Goal: Task Accomplishment & Management: Manage account settings

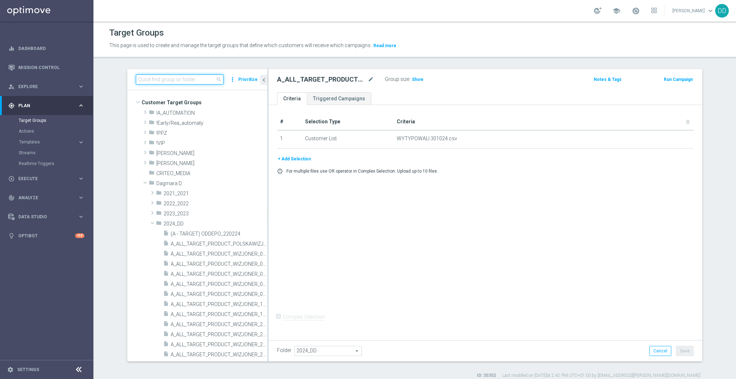
click at [154, 81] on input at bounding box center [180, 79] width 88 height 10
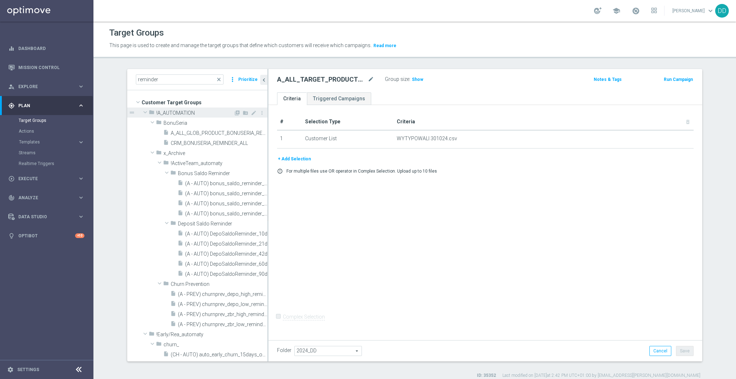
drag, startPoint x: 136, startPoint y: 111, endPoint x: 140, endPoint y: 110, distance: 4.3
click at [136, 111] on div "drag_handle" at bounding box center [197, 112] width 140 height 10
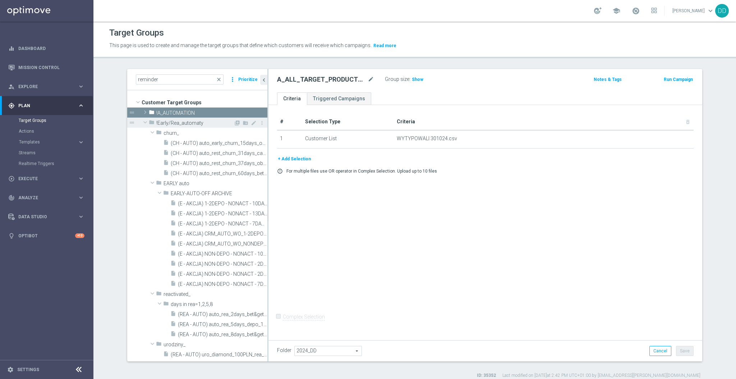
click at [141, 121] on span at bounding box center [145, 122] width 9 height 7
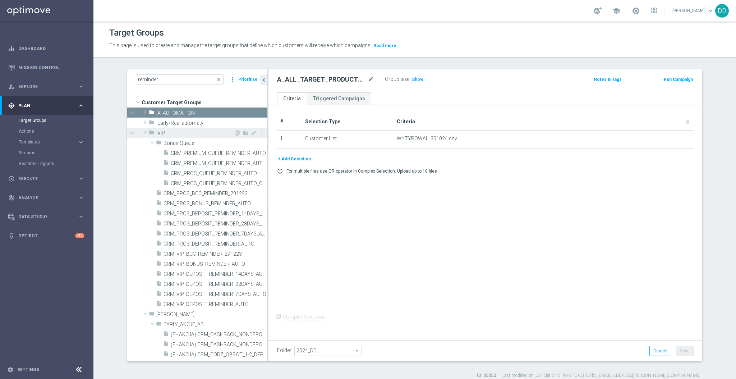
click at [141, 133] on span at bounding box center [145, 132] width 9 height 7
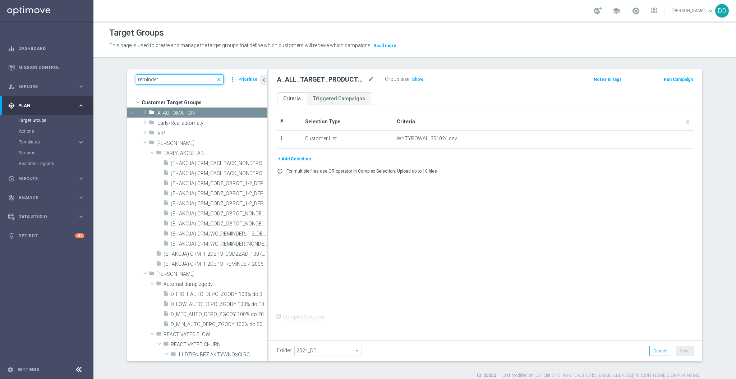
drag, startPoint x: 159, startPoint y: 79, endPoint x: 119, endPoint y: 73, distance: 40.3
click at [119, 73] on div "reminder close more_vert Prioritize Customer Target Groups library_add create_n…" at bounding box center [415, 223] width 604 height 309
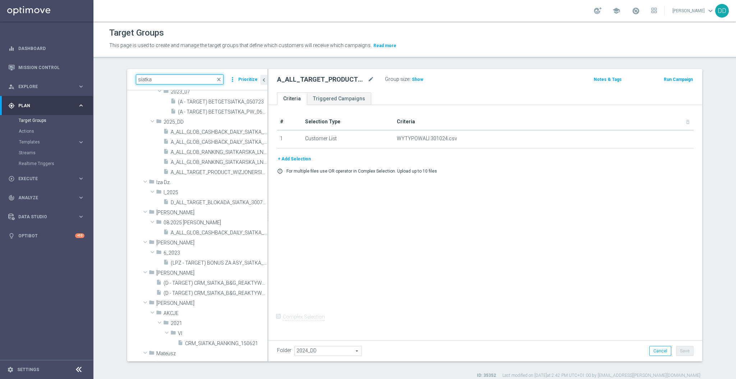
scroll to position [287, 0]
type input "siatka"
click at [212, 139] on span "A_ALL_GLOB_CASHBACK_DAILY_SIATKA_EUROBASKET_REMINDER_PUSH_Z_250825" at bounding box center [211, 142] width 80 height 6
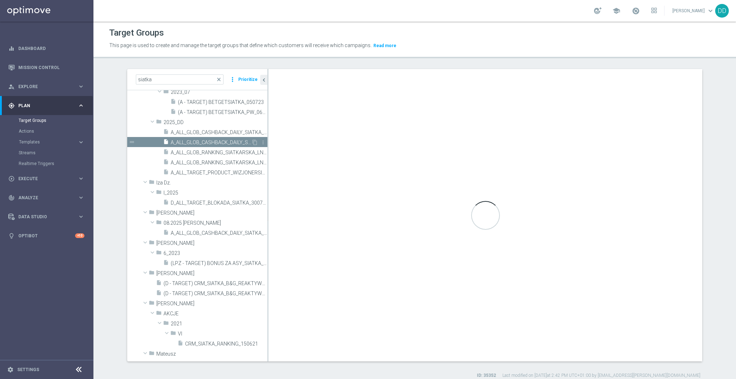
type input "2025_DD"
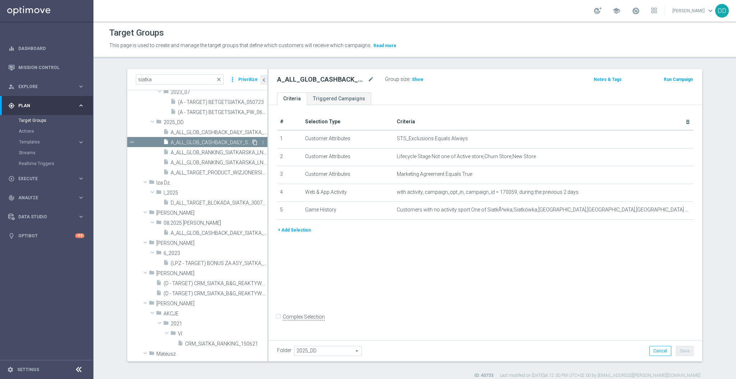
click at [252, 142] on icon "content_copy" at bounding box center [255, 142] width 6 height 6
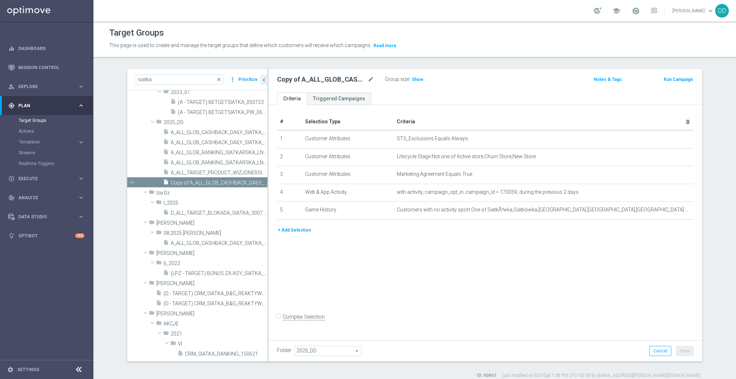
scroll to position [220, 0]
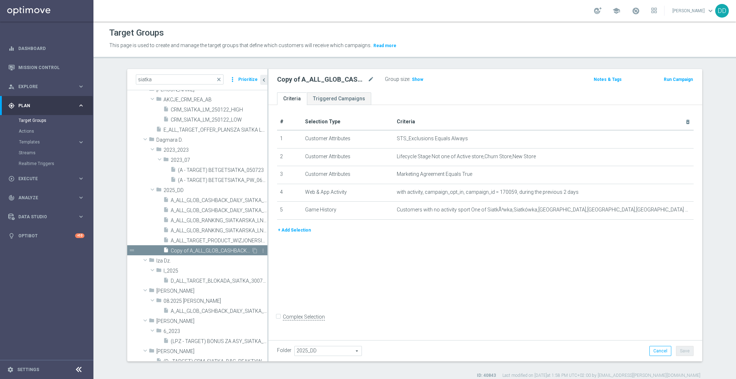
click at [216, 252] on span "Copy of A_ALL_GLOB_CASHBACK_DAILY_SIATKA_EUROBASKET_REMINDER_PUSH_Z_250825" at bounding box center [211, 251] width 80 height 6
click at [371, 80] on div "Copy of A_ALL_GLOB_CASHBACK_DAILY_SIATKA_EUROBASKET_REMINDER_PUSH_Z_250825 mode…" at bounding box center [331, 79] width 108 height 10
click at [368, 78] on icon "mode_edit" at bounding box center [371, 79] width 6 height 9
click at [303, 79] on input "Copy of A_ALL_GLOB_CASHBACK_DAILY_SIATKA_EUROBASKET_REMINDER_PUSH_Z_250825" at bounding box center [325, 80] width 97 height 10
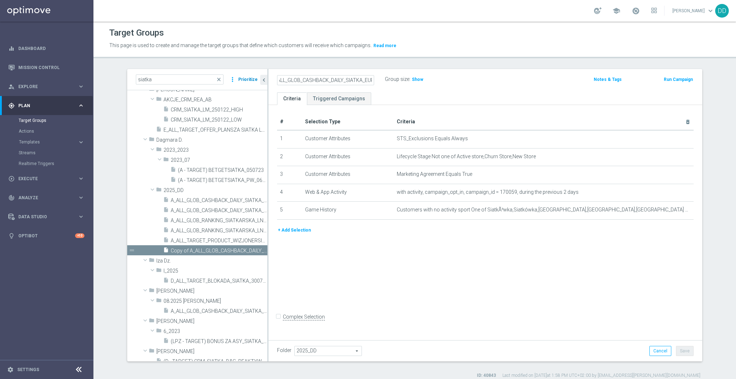
drag, startPoint x: 283, startPoint y: 80, endPoint x: 250, endPoint y: 79, distance: 33.1
click at [250, 79] on as-split "siatka close more_vert Prioritize Customer Target Groups library_add create_new…" at bounding box center [414, 215] width 575 height 292
drag, startPoint x: 316, startPoint y: 84, endPoint x: 295, endPoint y: 81, distance: 21.4
click at [316, 84] on input "Copy of A_ALL_GLOB_CASHBACK_DAILY_SIATKA_EUROBASKET_REMINDER_PUSH_Z_250825" at bounding box center [325, 80] width 97 height 10
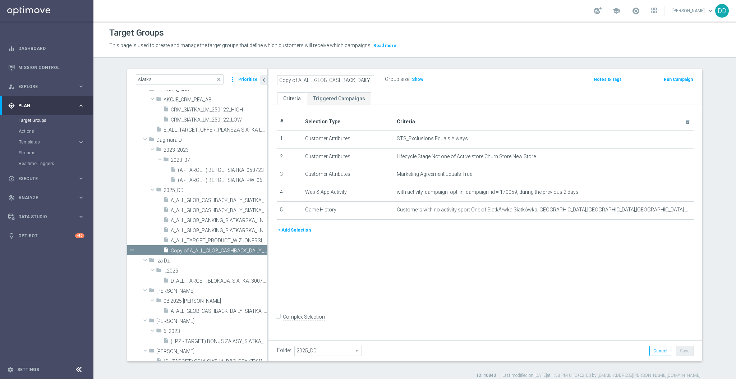
click at [294, 81] on input "Copy of A_ALL_GLOB_CASHBACK_DAILY_SIATKA_EUROBASKET_REMINDER_PUSH_Z_250825" at bounding box center [325, 80] width 97 height 10
drag, startPoint x: 292, startPoint y: 78, endPoint x: 260, endPoint y: 78, distance: 32.7
click at [260, 78] on as-split "siatka close more_vert Prioritize Customer Target Groups library_add create_new…" at bounding box center [414, 215] width 575 height 292
drag, startPoint x: 372, startPoint y: 81, endPoint x: 394, endPoint y: 80, distance: 21.9
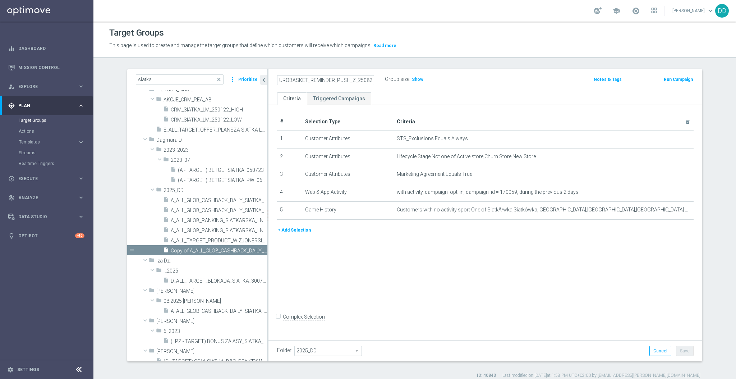
click at [394, 80] on div "A_ALL_GLOB_CASHBACK_DAILY_SIATKA_EUROBASKET_REMINDER_PUSH_Z_250825 Group size :…" at bounding box center [414, 79] width 285 height 11
click at [344, 78] on input "A_ALL_GLOB_CASHBACK_DAILY_SIATKA_EUROBASKET_REMINDER_PUSH_Z_250825" at bounding box center [325, 80] width 97 height 10
click at [355, 86] on div "A_ALL_GLOB_CASHBACK_DAILY_SIATKA_EUROBASKET_REMINDER_PUSH_Z_250825 Group size :…" at bounding box center [485, 80] width 434 height 23
click at [353, 81] on input "A_ALL_GLOB_CASHBACK_DAILY_SIATKA_EUROBASKET_REMINDER_PUSH_Z_250825" at bounding box center [325, 80] width 97 height 10
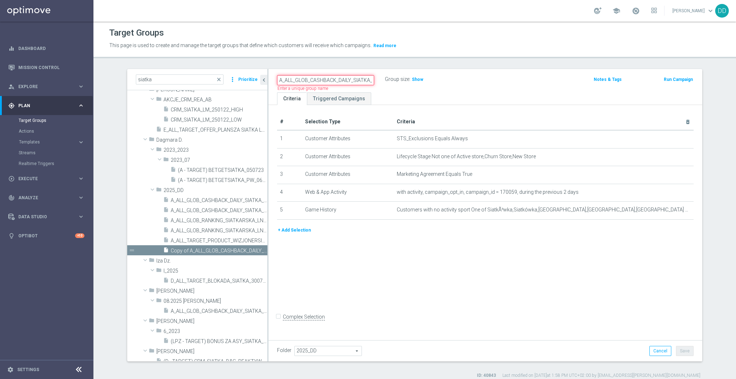
scroll to position [0, 96]
drag, startPoint x: 357, startPoint y: 79, endPoint x: 386, endPoint y: 79, distance: 29.5
click at [386, 79] on div "A_ALL_GLOB_CASHBACK_DAILY_SIATKA_EUROBASKET_REMINDER_PUSH_Z_250825 Name length …" at bounding box center [414, 79] width 285 height 11
click at [341, 81] on input "A_ALL_GLOB_CASHBACK_DAILY_SIATKA_EUROBASKET_REMINDER_PUSH_Z_250825" at bounding box center [325, 80] width 97 height 10
click at [355, 80] on input "A_ALL_GLOB_CASHBACK_DAILY_SIATKA_EUROBASKET_REMINDER_PUSH_Z_250825" at bounding box center [325, 80] width 97 height 10
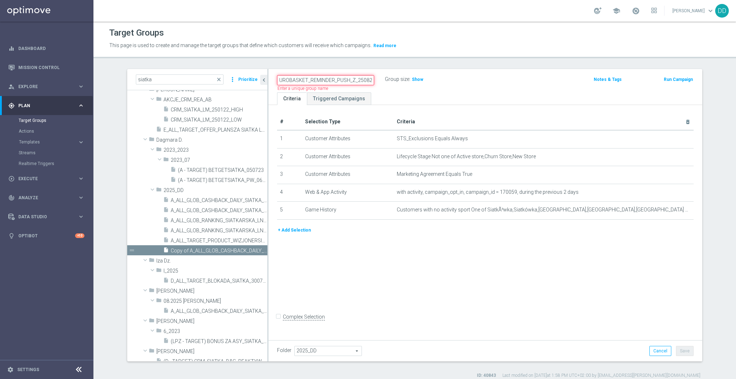
click at [356, 79] on input "A_ALL_GLOB_CASHBACK_DAILY_SIATKA_EUROBASKET_REMINDER_PUSH_Z_250825" at bounding box center [325, 80] width 97 height 10
type input "A_ALL_GLOB_CASHBACK_DAILY_SIATKA_EUROBASKET_REMINDER_PUSH_Z_290825"
click at [411, 94] on ul "Criteria Triggered Campaigns" at bounding box center [485, 98] width 434 height 13
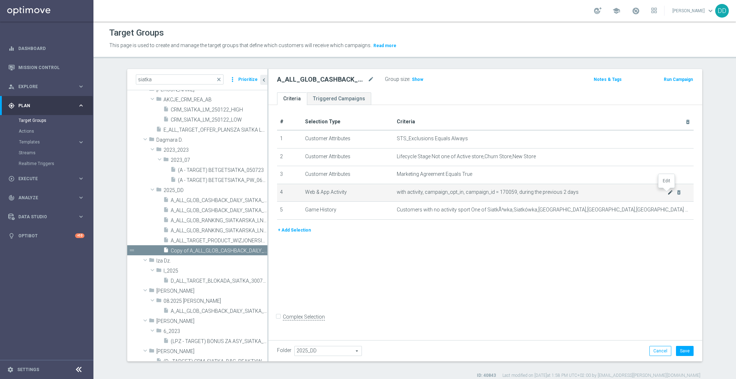
click at [667, 193] on icon "mode_edit" at bounding box center [670, 192] width 6 height 6
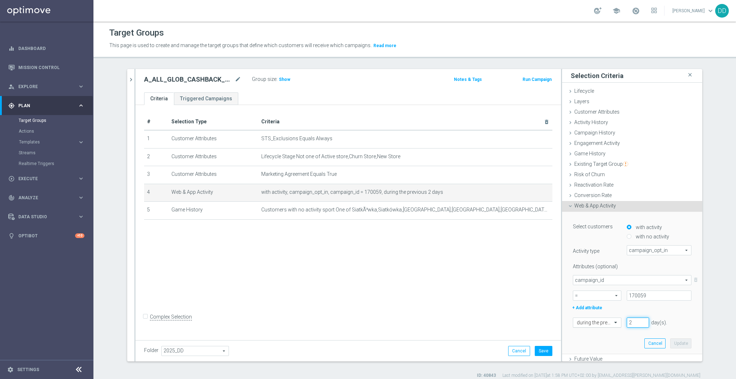
drag, startPoint x: 622, startPoint y: 323, endPoint x: 599, endPoint y: 321, distance: 23.1
click at [600, 321] on div "during the previous 2 day(s). Enter a number between 1 and 730" at bounding box center [631, 322] width 129 height 10
drag, startPoint x: 624, startPoint y: 320, endPoint x: 604, endPoint y: 319, distance: 19.4
click at [604, 319] on div "during the previous 5 day(s). Enter a number between 1 and 730" at bounding box center [631, 322] width 129 height 10
type input "7"
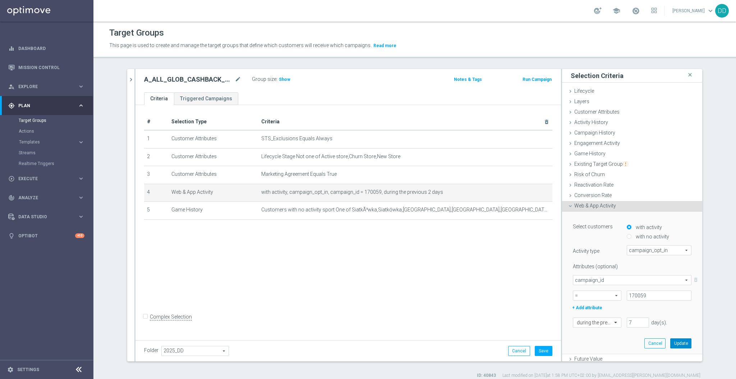
click at [670, 343] on button "Update" at bounding box center [680, 343] width 21 height 10
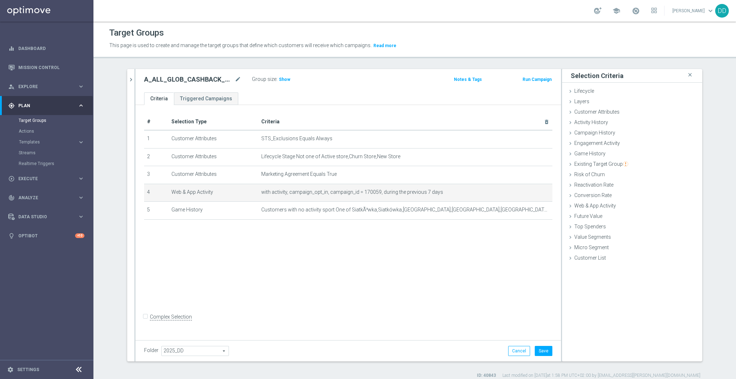
click at [549, 353] on div "Folder 2025_DD 2025_DD arrow_drop_down search Cancel Save Saving..." at bounding box center [347, 350] width 425 height 21
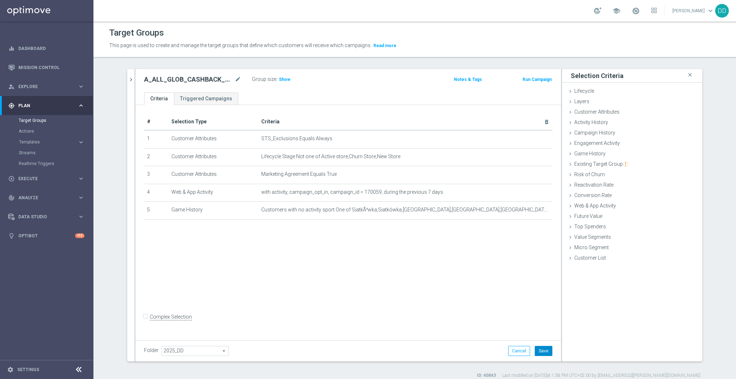
click at [540, 354] on button "Save" at bounding box center [544, 351] width 18 height 10
click at [279, 81] on span "Show" at bounding box center [284, 79] width 11 height 5
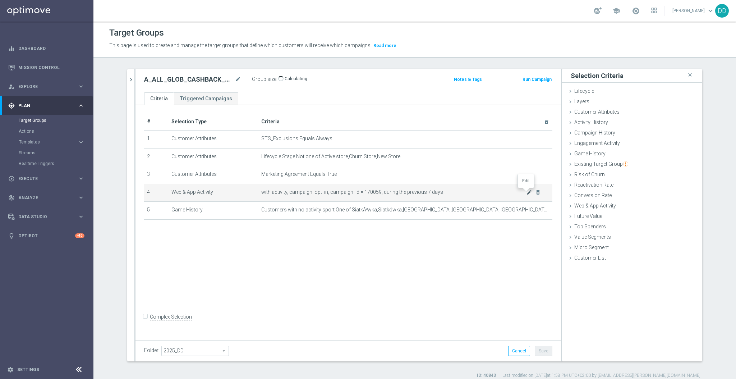
click at [526, 191] on icon "mode_edit" at bounding box center [529, 192] width 6 height 6
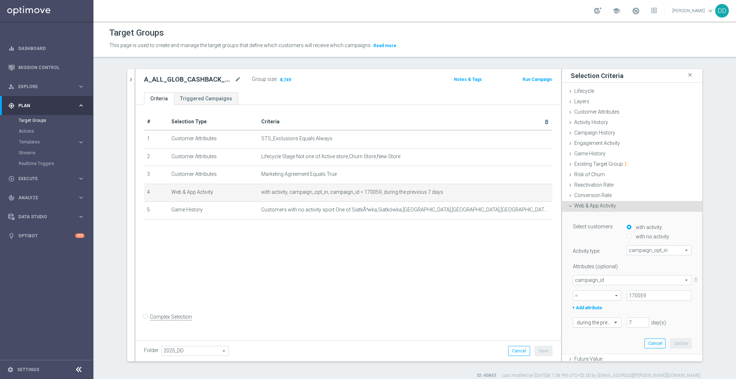
click at [600, 321] on div at bounding box center [597, 322] width 48 height 6
click at [654, 312] on div "Select customers with activity with no activity Activity type campaign_opt_in c…" at bounding box center [632, 274] width 119 height 106
click at [128, 80] on icon "chevron_right" at bounding box center [131, 79] width 7 height 7
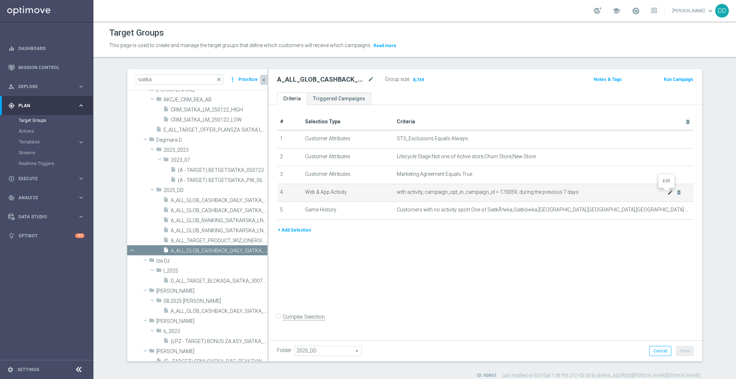
click at [667, 194] on icon "mode_edit" at bounding box center [670, 192] width 6 height 6
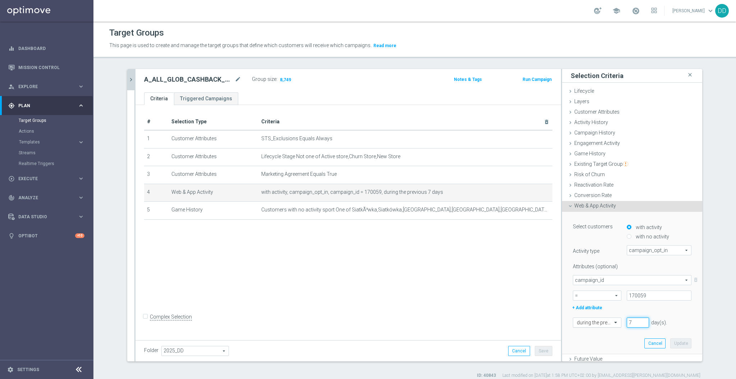
drag, startPoint x: 627, startPoint y: 322, endPoint x: 596, endPoint y: 317, distance: 31.7
click at [598, 317] on div "during the previous 7 day(s). Enter a number between 1 and 730" at bounding box center [631, 322] width 129 height 10
type input "10"
click at [671, 342] on button "Update" at bounding box center [680, 343] width 21 height 10
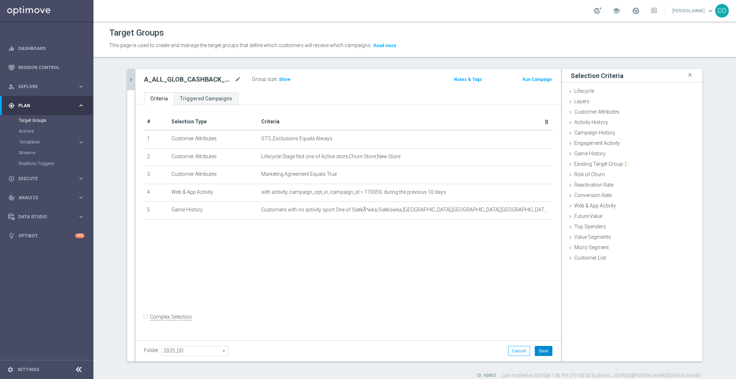
click at [546, 352] on button "Save" at bounding box center [544, 351] width 18 height 10
click at [279, 80] on span "Show" at bounding box center [284, 79] width 11 height 5
click at [235, 78] on icon "mode_edit" at bounding box center [238, 79] width 6 height 9
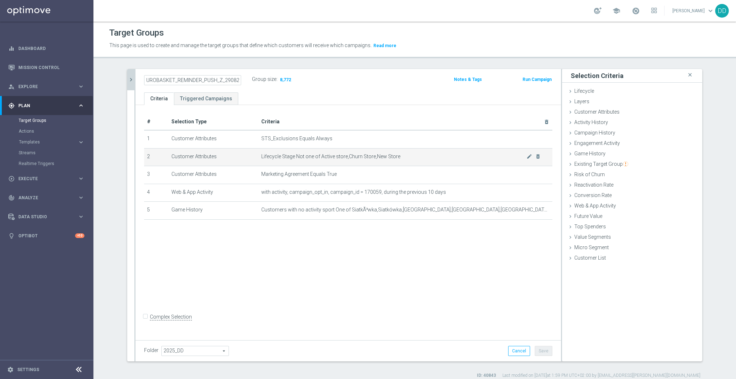
drag, startPoint x: 241, startPoint y: 146, endPoint x: 254, endPoint y: 149, distance: 13.2
drag, startPoint x: 254, startPoint y: 149, endPoint x: 541, endPoint y: 291, distance: 320.6
click at [537, 293] on div "# Selection Type Criteria delete_forever 1 Customer Attributes STS_Exclusions E…" at bounding box center [347, 221] width 425 height 232
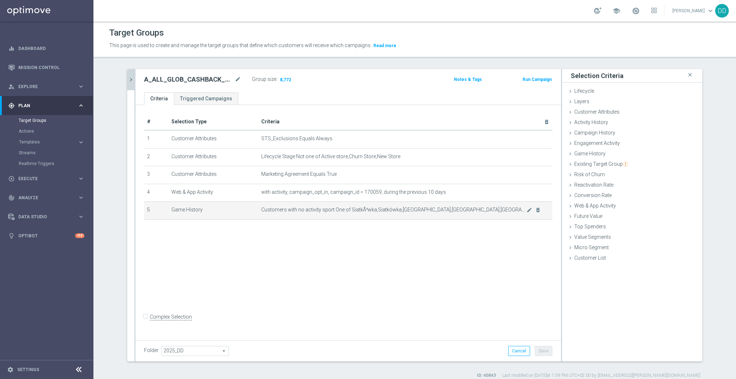
click at [528, 210] on div "mode_edit delete_forever" at bounding box center [533, 210] width 14 height 6
click at [529, 205] on td "Customers with no activity sport One of SiatkÃ³wka,Siatkówka,KoszykÃ³wka,Koszyk…" at bounding box center [405, 211] width 294 height 18
click at [526, 209] on icon "mode_edit" at bounding box center [529, 210] width 6 height 6
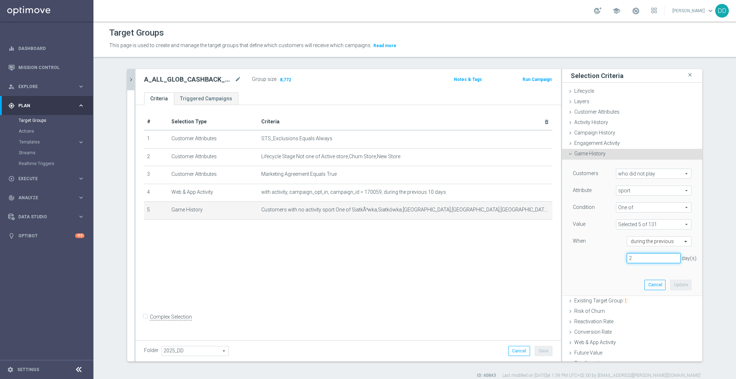
drag, startPoint x: 625, startPoint y: 259, endPoint x: 609, endPoint y: 258, distance: 15.5
click at [609, 258] on div "2 day(s)." at bounding box center [631, 258] width 129 height 10
click at [636, 257] on input "2" at bounding box center [654, 258] width 54 height 10
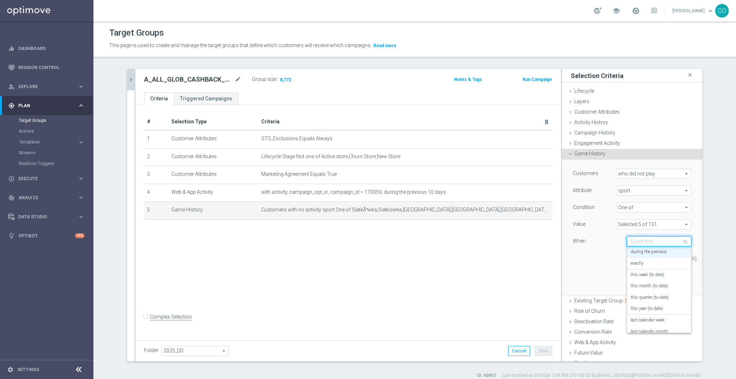
click at [646, 243] on input "text" at bounding box center [652, 241] width 42 height 6
click at [645, 327] on label "in this range" at bounding box center [642, 325] width 23 height 6
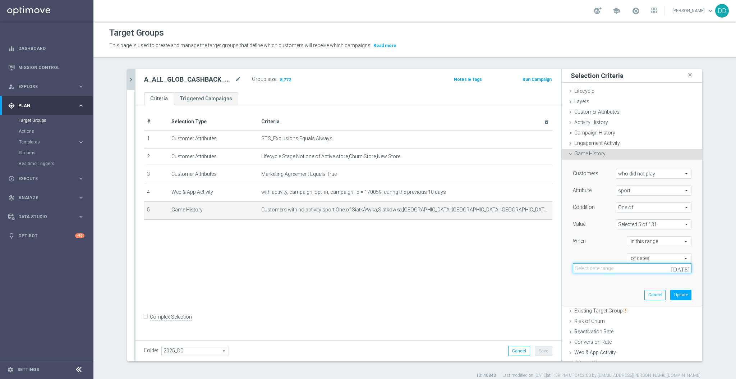
click at [608, 271] on input at bounding box center [632, 268] width 119 height 10
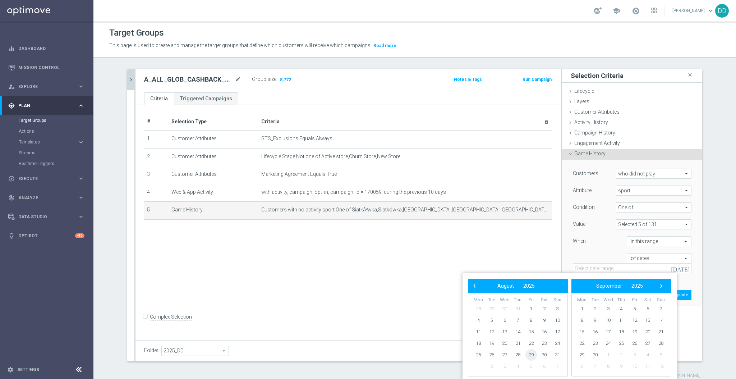
click at [533, 356] on span "29" at bounding box center [530, 354] width 11 height 11
click at [517, 355] on span "28" at bounding box center [517, 354] width 11 height 11
click at [527, 355] on span "29" at bounding box center [530, 354] width 11 height 11
type input "28 Aug 2025 - 29 Aug 2025"
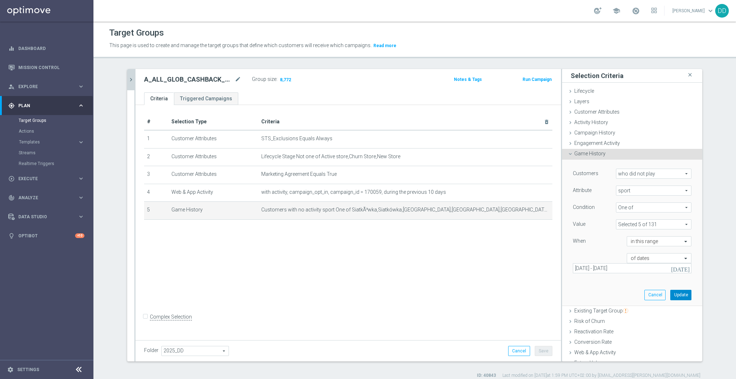
click at [672, 296] on button "Update" at bounding box center [680, 295] width 21 height 10
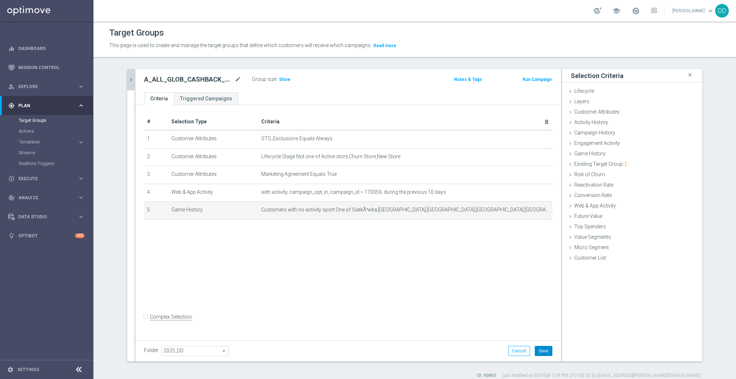
click at [540, 351] on button "Save" at bounding box center [544, 351] width 18 height 10
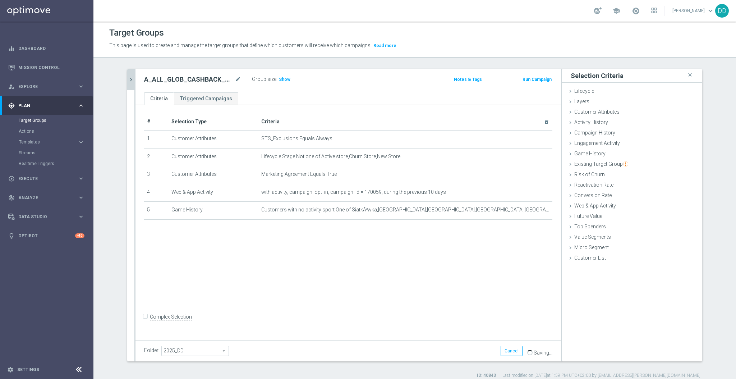
click at [276, 79] on label ":" at bounding box center [276, 79] width 1 height 6
click at [274, 83] on div "Group size : Show" at bounding box center [288, 79] width 72 height 10
click at [279, 80] on span "Show" at bounding box center [284, 79] width 11 height 5
click at [234, 85] on div "A_ALL_GLOB_CASHBACK_DAILY_SIATKA_EUROBASKET_REMINDER_PUSH_Z_290825 mode_edit Gr…" at bounding box center [347, 80] width 425 height 23
click at [235, 81] on icon "mode_edit" at bounding box center [238, 79] width 6 height 9
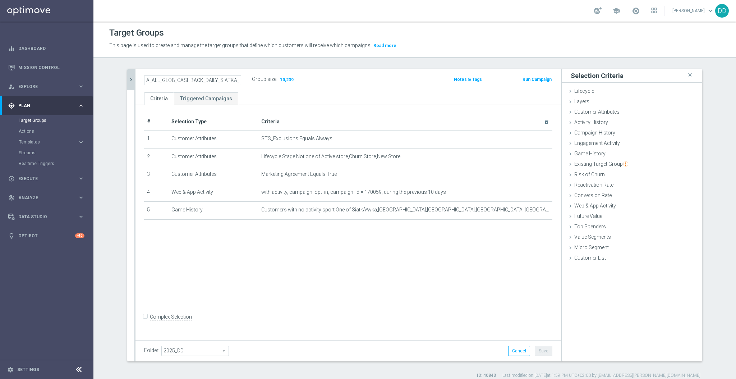
scroll to position [0, 96]
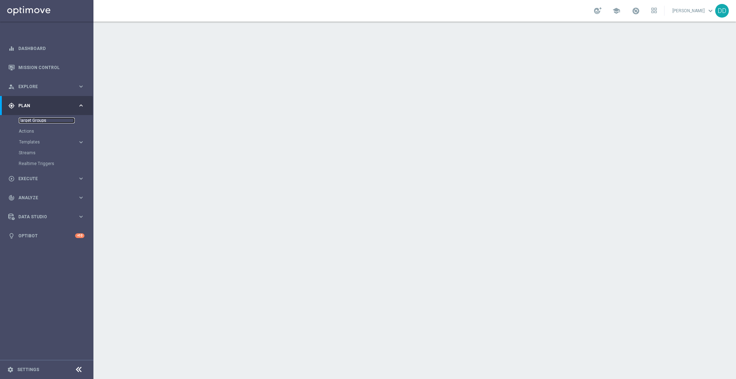
click at [32, 121] on link "Target Groups" at bounding box center [47, 120] width 56 height 6
click at [29, 132] on link "Actions" at bounding box center [47, 131] width 56 height 6
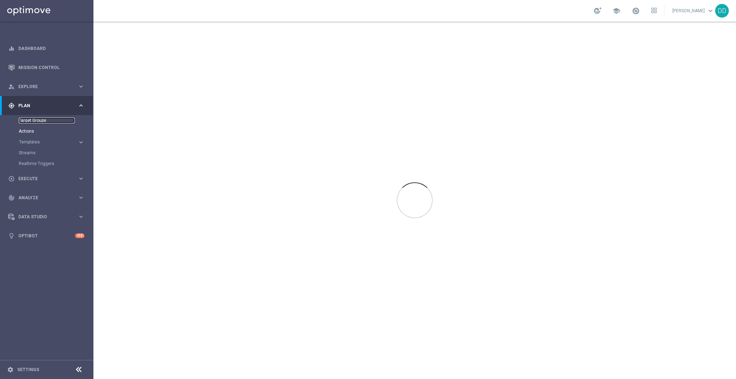
click at [28, 121] on link "Target Groups" at bounding box center [47, 120] width 56 height 6
click at [36, 120] on link "Target Groups" at bounding box center [47, 120] width 56 height 6
click at [37, 120] on link "Target Groups" at bounding box center [47, 120] width 56 height 6
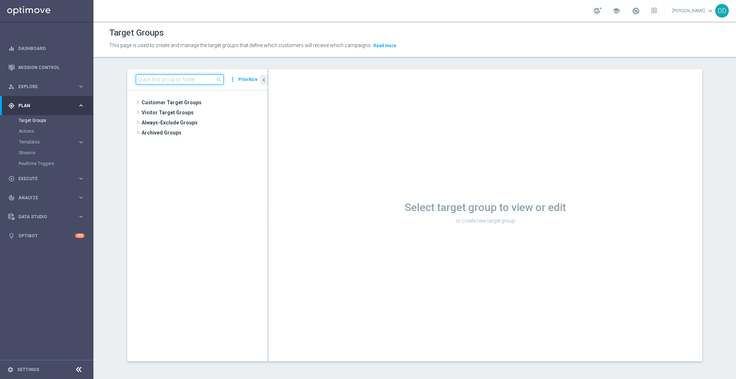
click at [165, 79] on input at bounding box center [180, 79] width 88 height 10
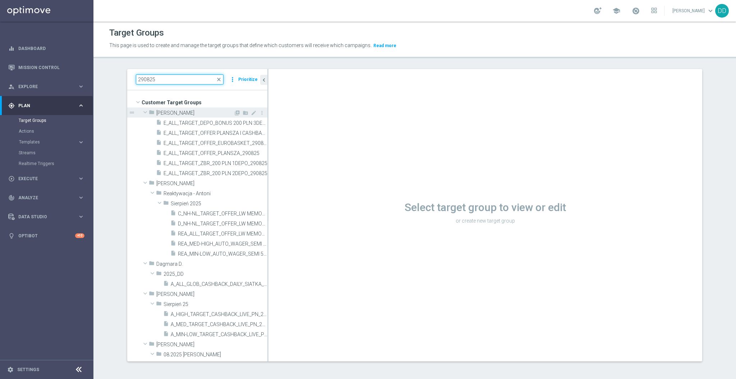
type input "290825"
click at [141, 111] on span at bounding box center [145, 112] width 9 height 7
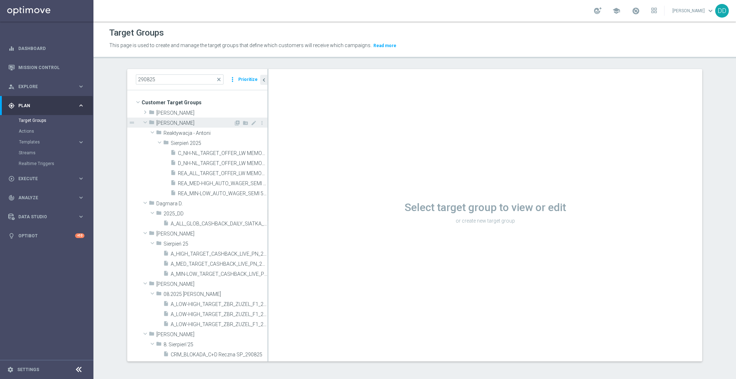
click at [143, 123] on span at bounding box center [145, 122] width 9 height 7
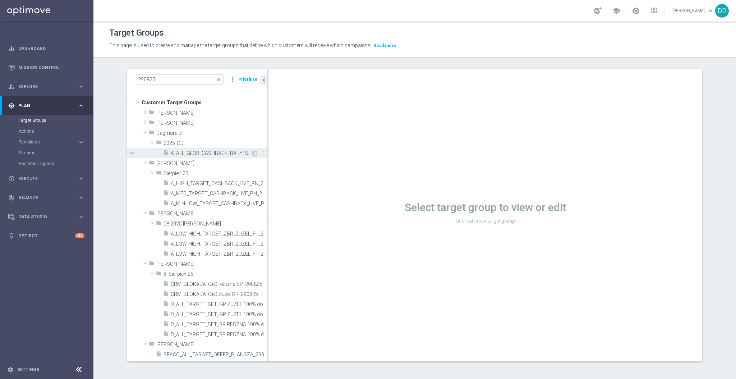
click at [208, 155] on span "A_ALL_GLOB_CASHBACK_DAILY_SIATKA_EUROBASKET_REMINDER_PUSH_Z_290825" at bounding box center [211, 153] width 80 height 6
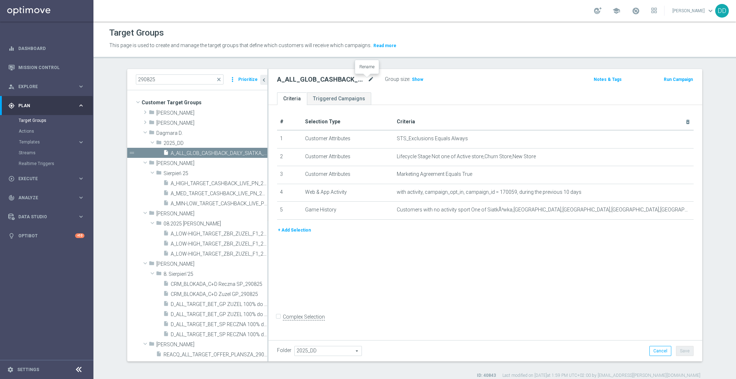
click at [368, 78] on icon "mode_edit" at bounding box center [371, 79] width 6 height 9
click at [368, 81] on icon "mode_edit" at bounding box center [371, 79] width 6 height 9
click at [50, 177] on span "Execute" at bounding box center [47, 178] width 59 height 4
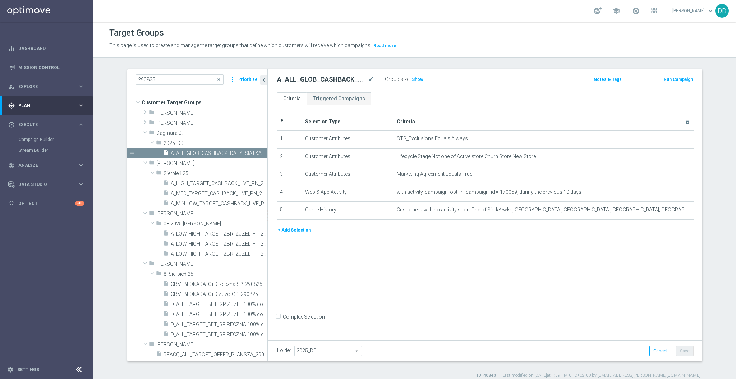
click at [33, 143] on div "Campaign Builder" at bounding box center [56, 139] width 74 height 11
click at [33, 139] on link "Campaign Builder" at bounding box center [47, 140] width 56 height 6
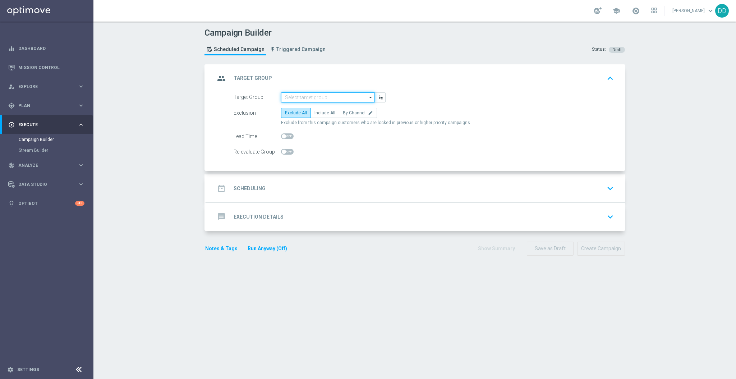
click at [294, 96] on input at bounding box center [328, 97] width 94 height 10
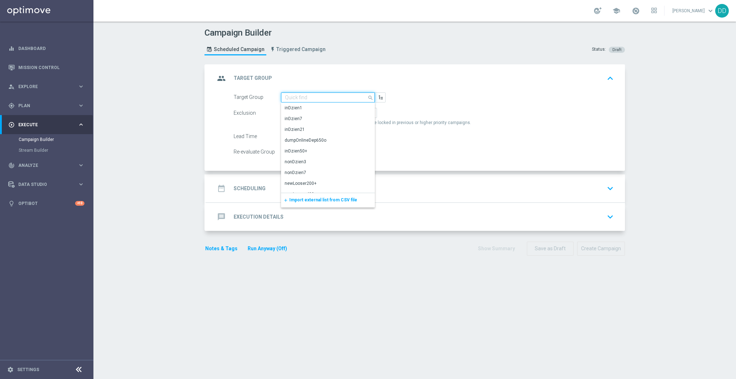
paste input "2759962, 2308920, 2305019, 2441251, 2319345, 3103865"
type input "2759962, 2308920, 2305019, 2441251, 2319345, 3103865"
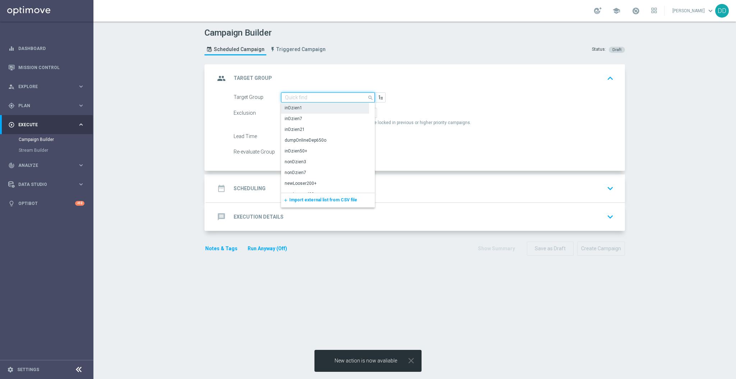
paste input "A_ALL_GLOB_CASHBACK_DAILY_SIATKA_EUROBASKET_REMINDER_PW_Z_290825"
type input "A_ALL_GLOB_CASHBACK_DAILY_SIATKA_EUROBASKET_REMINDER_PW_Z_290825"
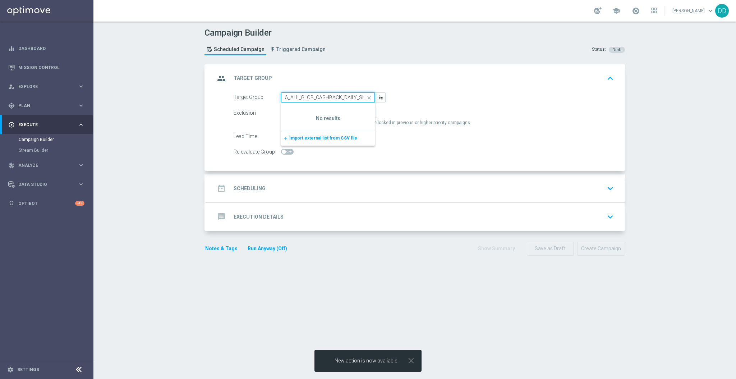
drag, startPoint x: 285, startPoint y: 94, endPoint x: 282, endPoint y: 97, distance: 4.1
click at [245, 92] on div "Target Group A_ALL_GLOB_CASHBACK_DAILY_SIATKA_EUROBASKET_REMINDER_PW_Z_290825 c…" at bounding box center [309, 97] width 163 height 10
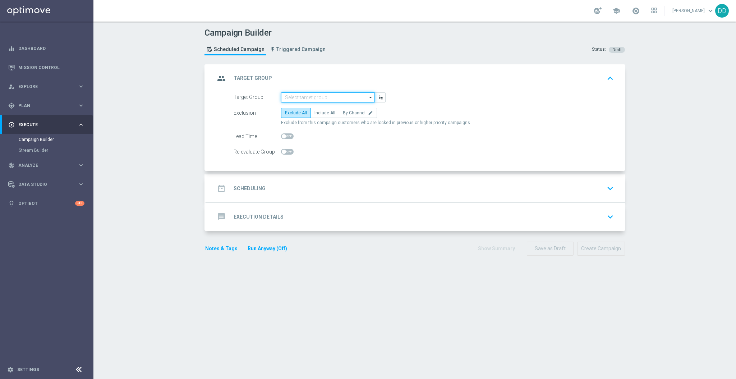
click at [309, 101] on input at bounding box center [328, 97] width 94 height 10
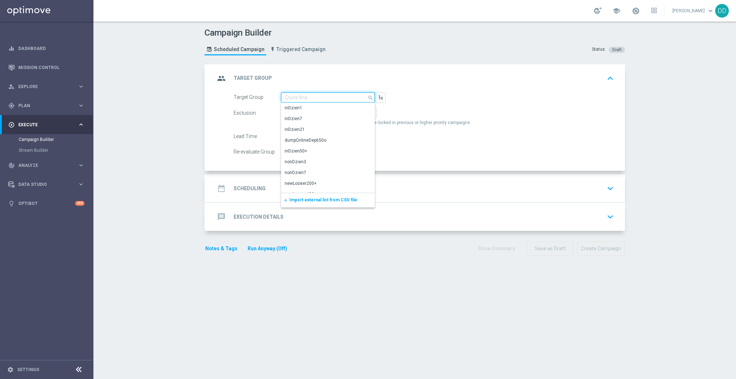
paste input "A_ALL_GLOB_CASHBACK_DAILY_SIATKA_EUROBASKET_REMINDER_PW_Z_290825"
type input "A_ALL_GLOB_CASHBACK_DAILY_SIATKA_EUROBASKET_REMINDER_PW_Z_290825"
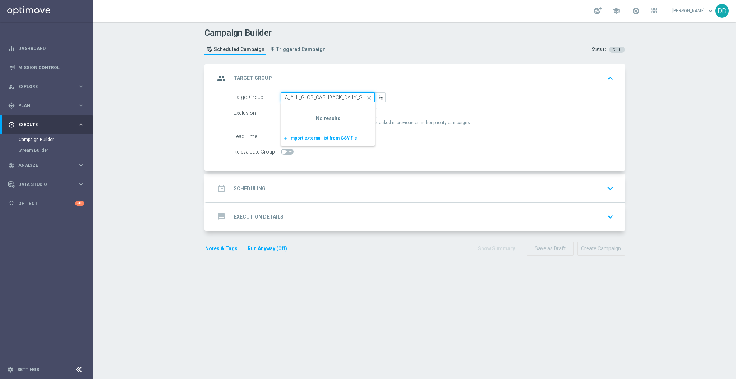
click at [260, 97] on div "Target Group A_ALL_GLOB_CASHBACK_DAILY_SIATKA_EUROBASKET_REMINDER_PW_Z_290825 c…" at bounding box center [309, 97] width 163 height 10
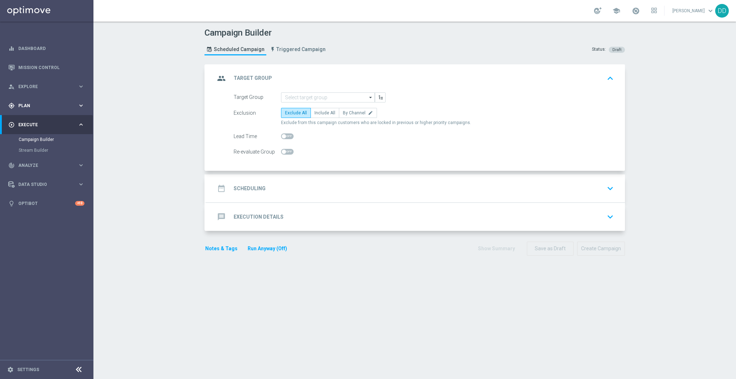
click at [49, 107] on span "Plan" at bounding box center [47, 105] width 59 height 4
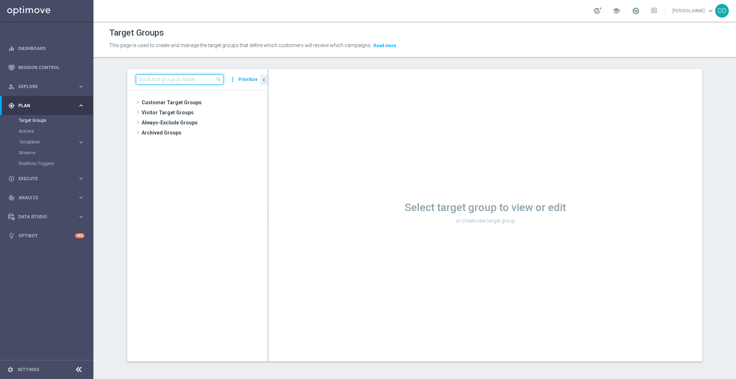
click at [182, 80] on input at bounding box center [180, 79] width 88 height 10
paste input "A_ALL_GLOB_CASHBACK_DAILY_SIATKA_EUROBASKET_REMINDER_PW_Z_290825"
drag, startPoint x: 198, startPoint y: 79, endPoint x: 113, endPoint y: 74, distance: 85.3
click at [113, 74] on div "A_ALL_GLOB_CASHBACK_DAILY_SIATKA_EUROBASKET_REMINDER_PW_Z_290825 close more_ver…" at bounding box center [415, 220] width 604 height 303
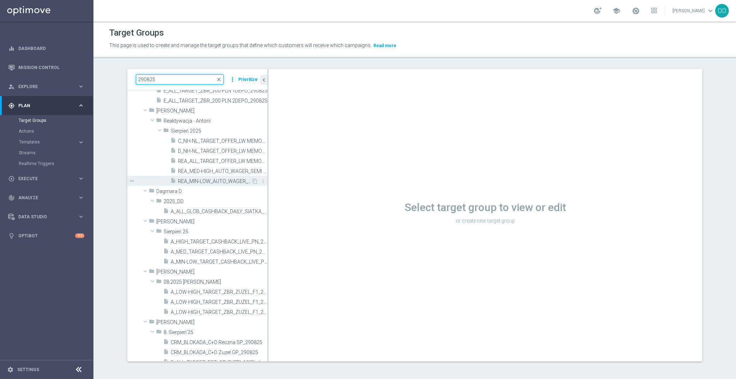
scroll to position [96, 0]
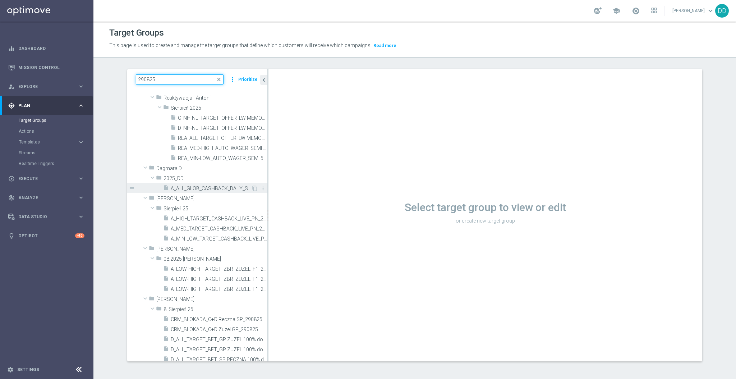
type input "290825"
click at [216, 187] on span "A_ALL_GLOB_CASHBACK_DAILY_SIATKA_EUROBASKET_REMINDER_PUSH_Z_290825" at bounding box center [211, 188] width 80 height 6
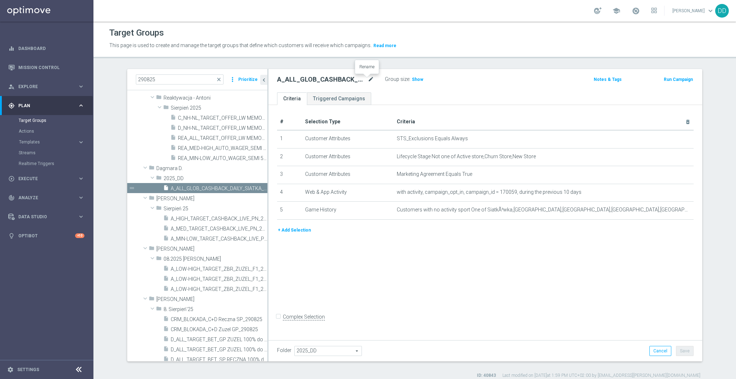
click at [368, 81] on icon "mode_edit" at bounding box center [371, 79] width 6 height 9
type input "A_ALL_GLOB_CASHBACK_DAILY_SIATKA_EUROBASKET_REMINDER_PW_Z_290825"
click at [631, 310] on div "# Selection Type Criteria delete_forever 1 Customer Attributes STS_Exclusions E…" at bounding box center [485, 221] width 434 height 232
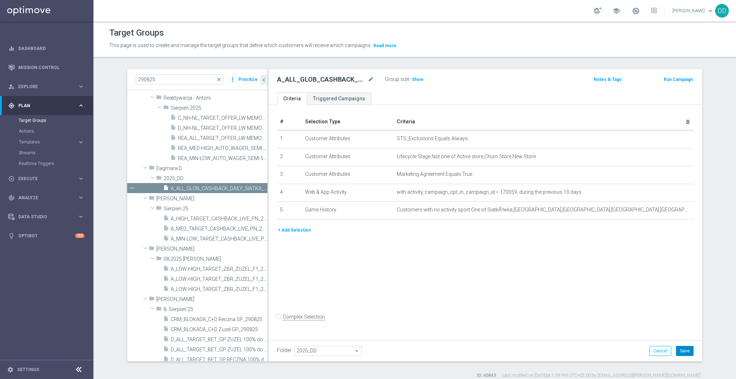
click at [687, 351] on button "Save" at bounding box center [685, 351] width 18 height 10
click at [61, 179] on span "Execute" at bounding box center [47, 178] width 59 height 4
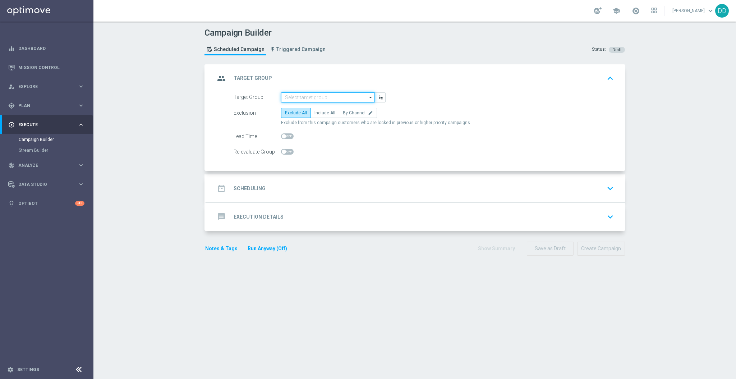
click at [331, 98] on input at bounding box center [328, 97] width 94 height 10
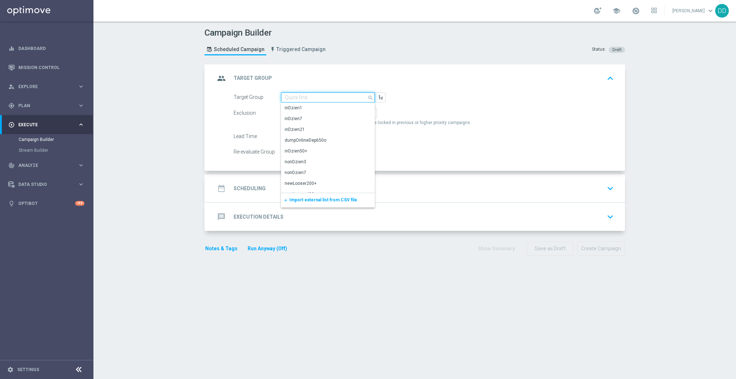
paste input "A_ALL_GLOB_CASHBACK_DAILY_SIATKA_EUROBASKET_REMINDER_PW_Z_290825"
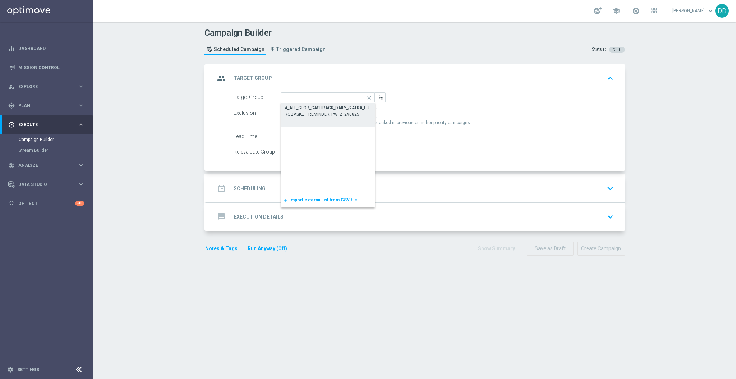
click at [328, 108] on div "A_ALL_GLOB_CASHBACK_DAILY_SIATKA_EUROBASKET_REMINDER_PW_Z_290825" at bounding box center [328, 111] width 87 height 13
type input "A_ALL_GLOB_CASHBACK_DAILY_SIATKA_EUROBASKET_REMINDER_PW_Z_290825"
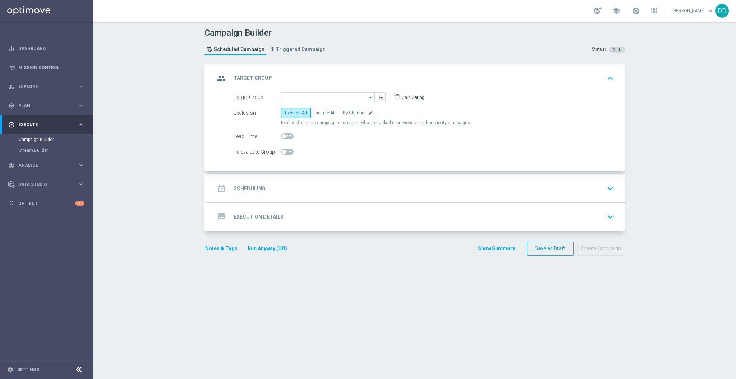
scroll to position [0, 0]
click at [356, 114] on span "By Channel" at bounding box center [354, 112] width 23 height 5
click at [347, 114] on input "By Channel edit" at bounding box center [345, 114] width 5 height 5
radio input "true"
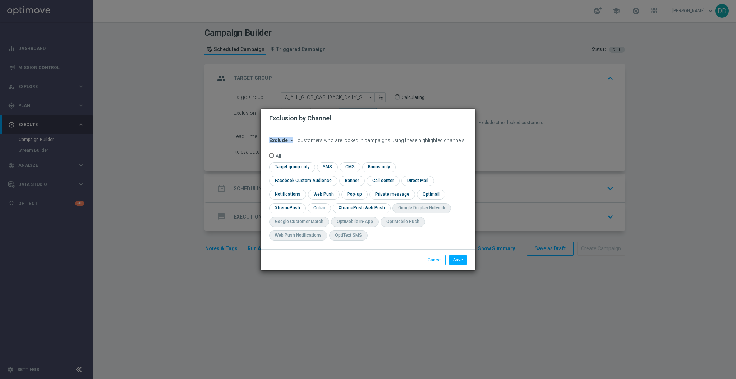
click at [292, 144] on div "Exclude arrow_drop_down × Exclude customers who are locked in campaigns using t…" at bounding box center [367, 188] width 215 height 121
click at [289, 143] on icon "arrow_drop_down" at bounding box center [292, 140] width 6 height 6
click at [0, 0] on span "Include" at bounding box center [0, 0] width 0 height 0
click at [305, 172] on input "checkbox" at bounding box center [291, 167] width 44 height 10
checkbox input "true"
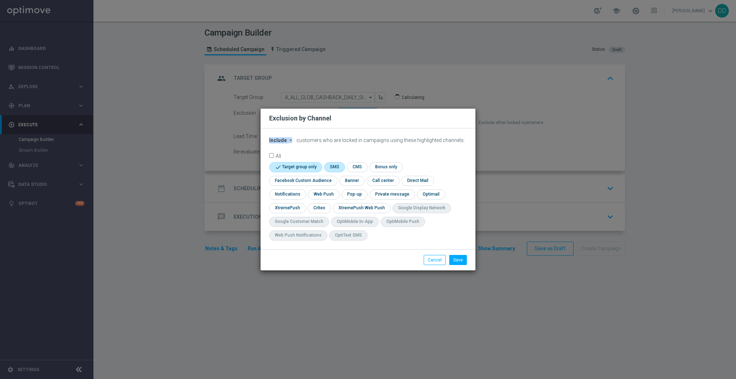
click at [333, 173] on div "check Target group only check SMS check CMS check Bonus only check Facebook Cus…" at bounding box center [368, 203] width 198 height 82
click at [296, 183] on input "checkbox" at bounding box center [301, 181] width 65 height 10
checkbox input "true"
click at [291, 205] on input "checkbox" at bounding box center [286, 208] width 35 height 10
checkbox input "true"
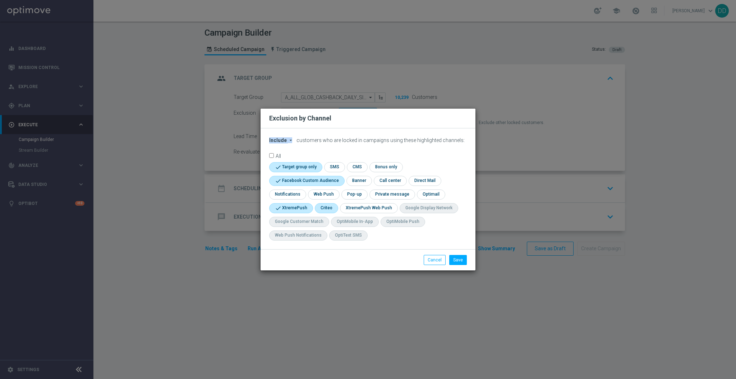
click at [325, 204] on input "checkbox" at bounding box center [326, 208] width 22 height 10
checkbox input "true"
click at [455, 262] on button "Save" at bounding box center [458, 260] width 18 height 10
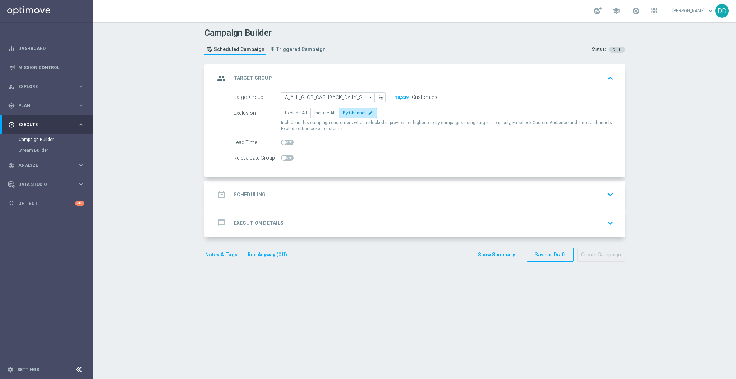
click at [356, 184] on div "date_range Scheduling keyboard_arrow_down" at bounding box center [415, 194] width 419 height 28
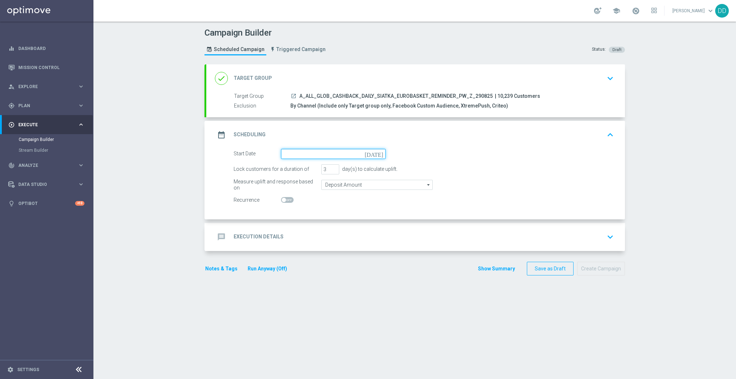
click at [298, 151] on input at bounding box center [333, 154] width 105 height 10
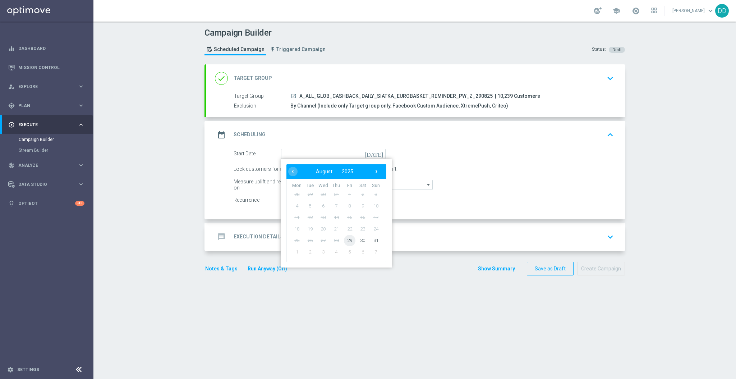
click at [344, 242] on span "29" at bounding box center [349, 239] width 11 height 11
type input "29 Aug 2025"
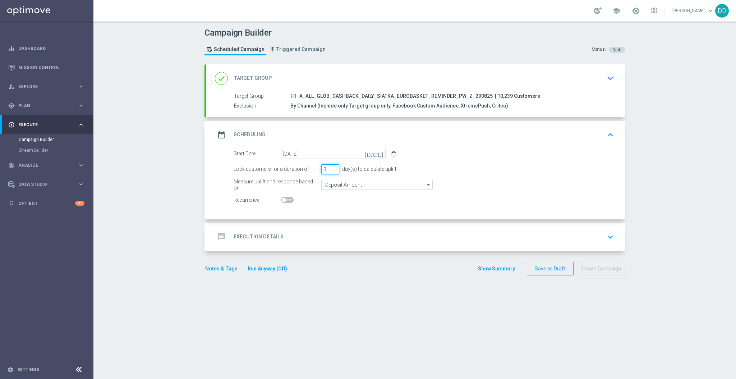
click at [313, 169] on div "Lock customers for a duration of 3 day(s) to calculate uplift." at bounding box center [423, 169] width 391 height 10
type input "1"
click at [337, 183] on input "Deposit Amount" at bounding box center [376, 185] width 111 height 10
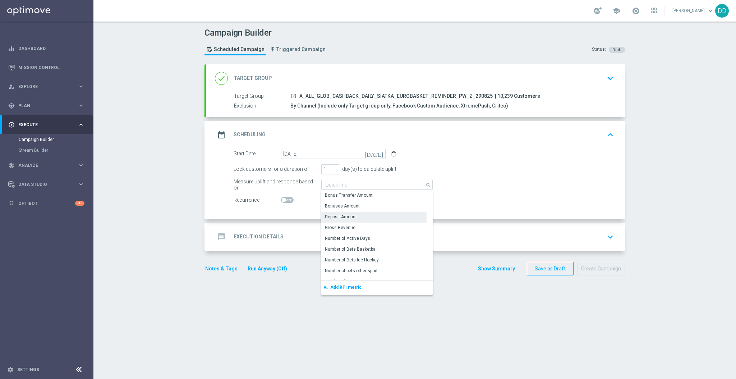
click at [344, 217] on div "Deposit Amount" at bounding box center [341, 216] width 32 height 6
type input "Deposit Amount"
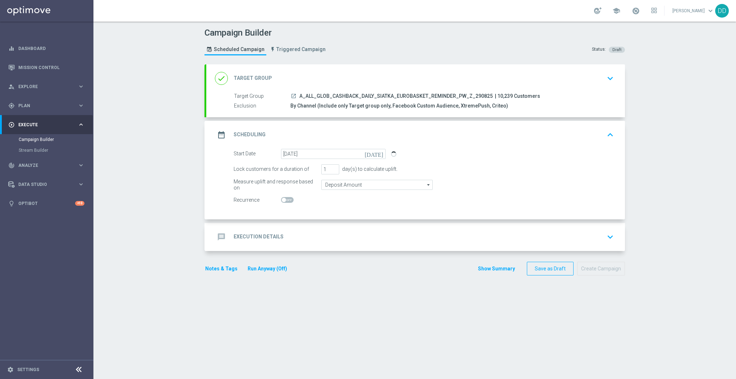
click at [329, 236] on div "message Execution Details keyboard_arrow_down" at bounding box center [415, 237] width 401 height 14
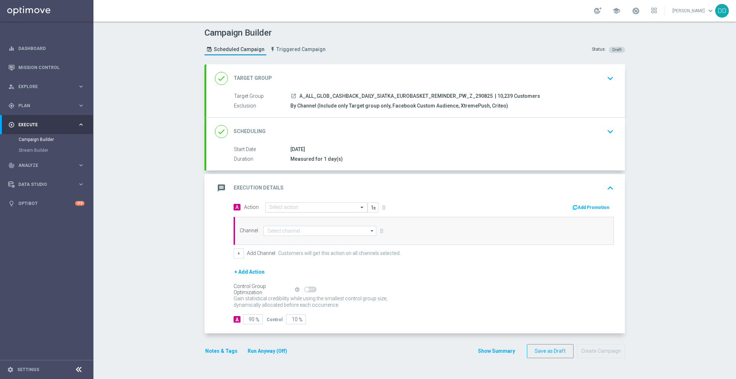
click at [299, 204] on input "text" at bounding box center [309, 207] width 80 height 6
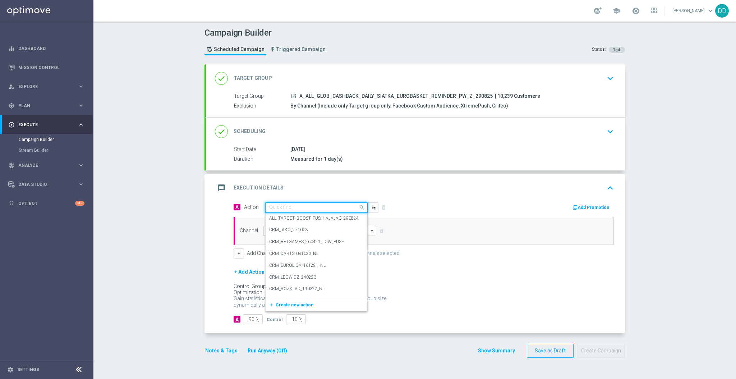
paste input "A_ALL_GLOB_CASHBACK_DAILY_SIATKA_EUROBASKET_REMINDER_PW_Z_290825"
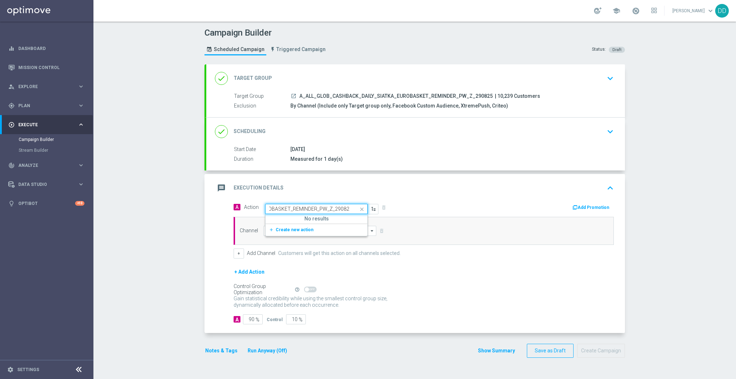
scroll to position [0, 101]
type input "A_ALL_GLOB_CASHBACK_DAILY_SIATKA_EUROBASKET"
click at [289, 244] on span "Create new action" at bounding box center [295, 243] width 38 height 5
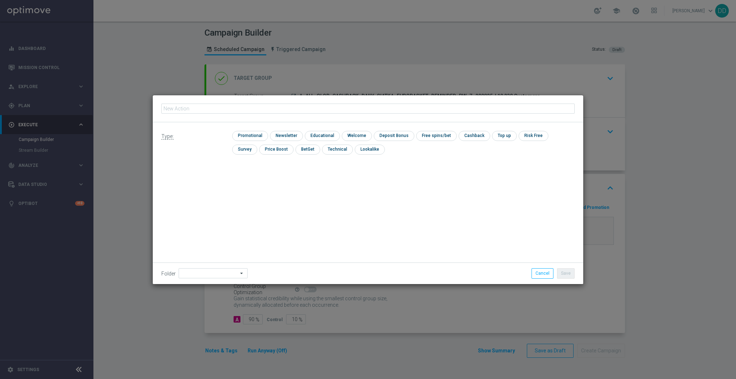
scroll to position [0, 0]
type input "A_ALL_GLOB_CASHBACK_DAILY_SIATKA_EUROBASKET_REMINDER_PW_Z_290825"
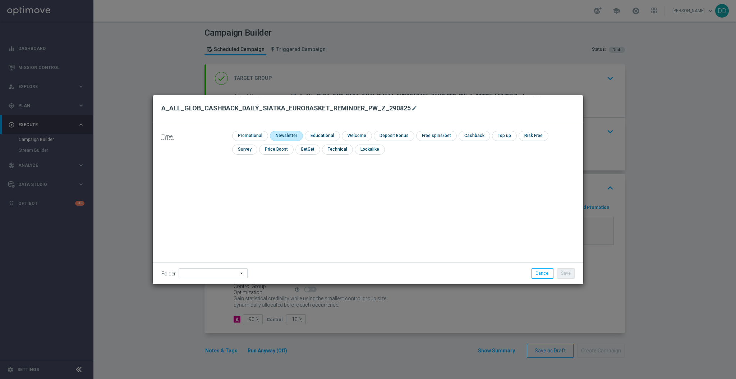
click at [286, 139] on input "checkbox" at bounding box center [285, 136] width 31 height 10
checkbox input "true"
click at [257, 136] on input "checkbox" at bounding box center [249, 136] width 34 height 10
checkbox input "true"
click at [274, 135] on div "check Promotional check Newsletter check Educational check Welcome check Deposi…" at bounding box center [403, 144] width 342 height 27
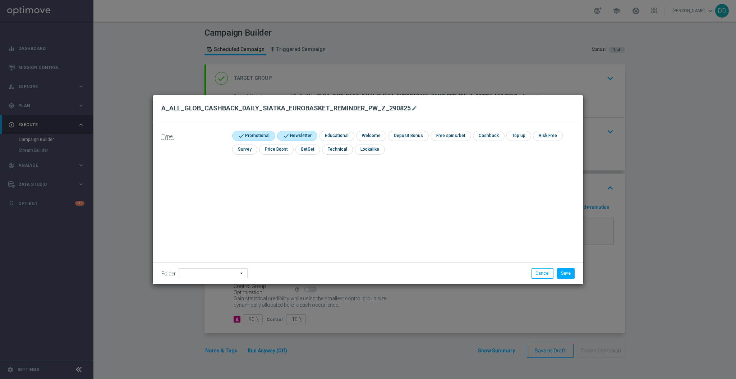
click at [280, 134] on input "checkbox" at bounding box center [296, 136] width 38 height 10
checkbox input "false"
click at [561, 273] on button "Save" at bounding box center [566, 273] width 18 height 10
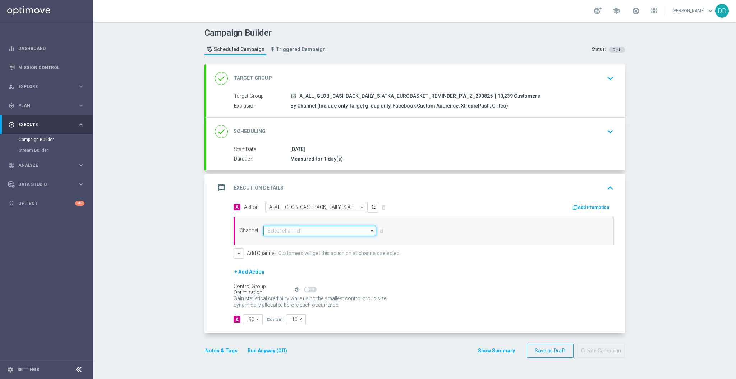
click at [272, 227] on input at bounding box center [319, 231] width 113 height 10
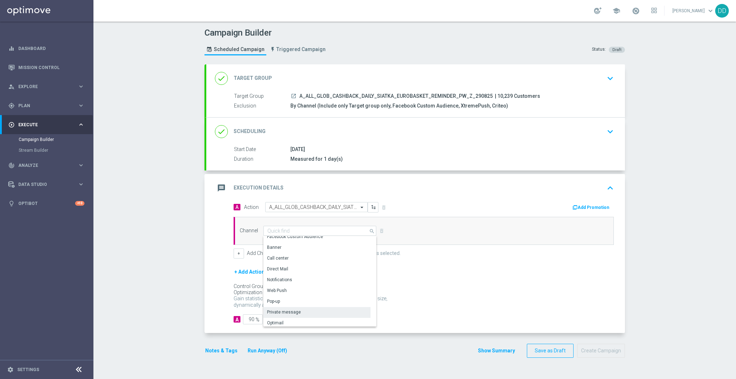
click at [310, 311] on div "Private message" at bounding box center [316, 312] width 107 height 10
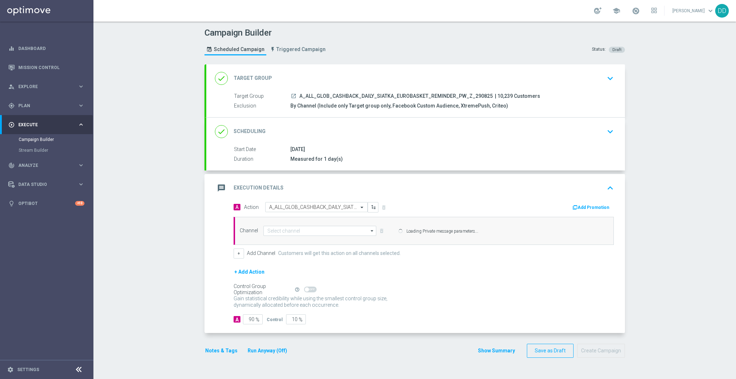
type input "Private message"
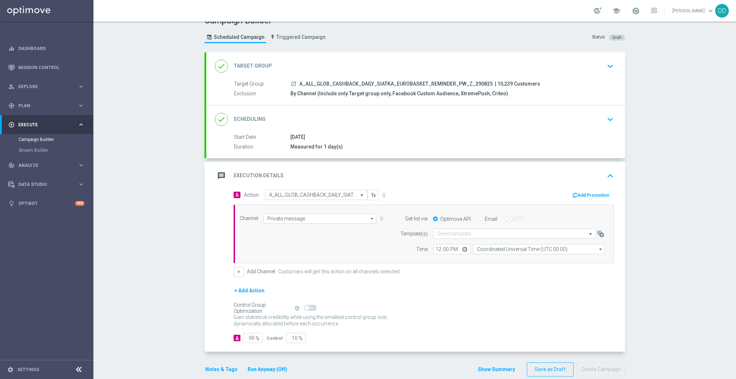
scroll to position [23, 0]
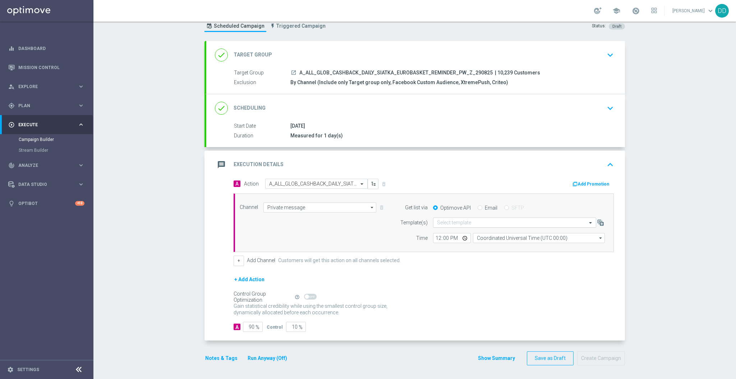
click at [448, 221] on input "text" at bounding box center [507, 223] width 141 height 6
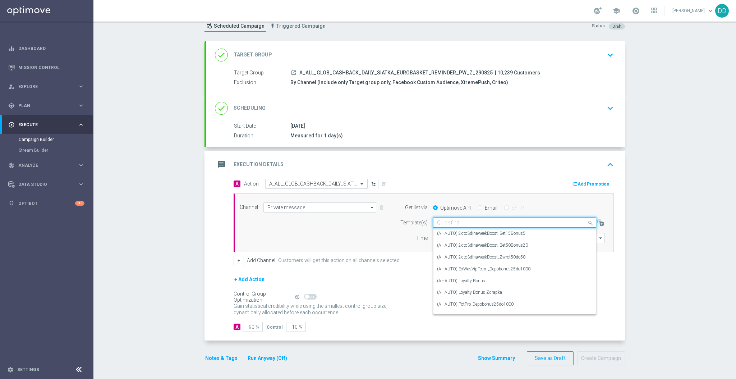
paste input "A_ALL_GLOB_CASHBACK_DAILY_SIATKA_EUROBASKET_REMINDER_PW_Z_290825"
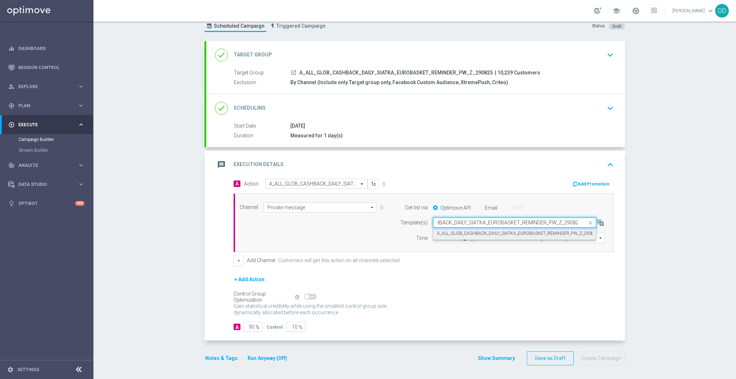
click at [457, 233] on label "A_ALL_GLOB_CASHBACK_DAILY_SIATKA_EUROBASKET_REMINDER_PW_Z_290825" at bounding box center [518, 233] width 162 height 6
type input "A_ALL_GLOB_CASHBACK_DAILY_SIATKA_EUROBASKET_REMINDER_PW_Z_290825"
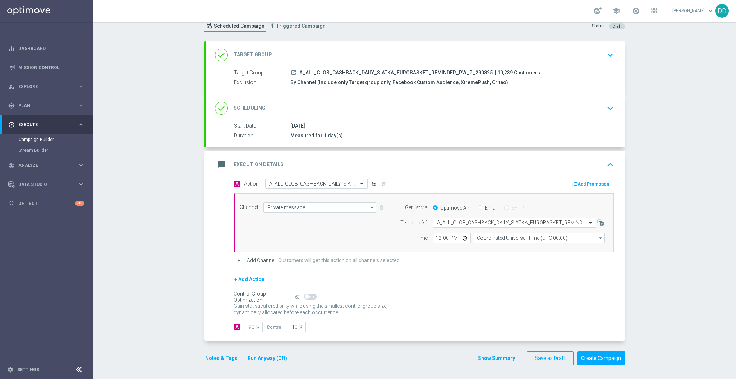
scroll to position [0, 0]
click at [433, 237] on input "12:00" at bounding box center [452, 238] width 38 height 10
type input "15:12"
click at [507, 238] on input "Coordinated Universal Time (UTC 00:00)" at bounding box center [539, 238] width 132 height 10
click at [510, 249] on div "Central European Time (Warsaw) (UTC +02:00)" at bounding box center [534, 248] width 117 height 6
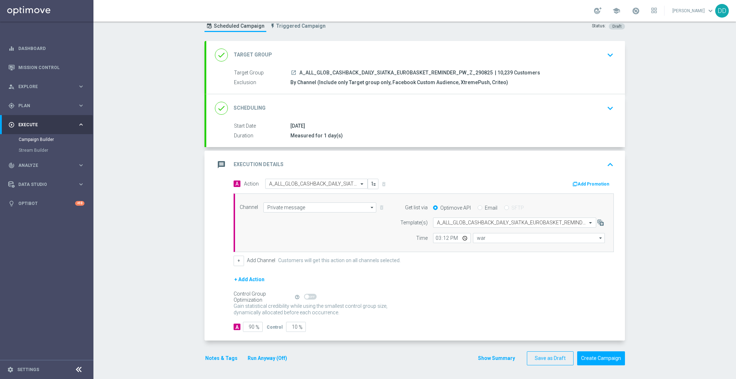
type input "Central European Time (Warsaw) (UTC +02:00)"
drag, startPoint x: 248, startPoint y: 327, endPoint x: 258, endPoint y: 327, distance: 10.4
click at [258, 327] on input "90" at bounding box center [253, 327] width 20 height 10
type input "98"
type input "2"
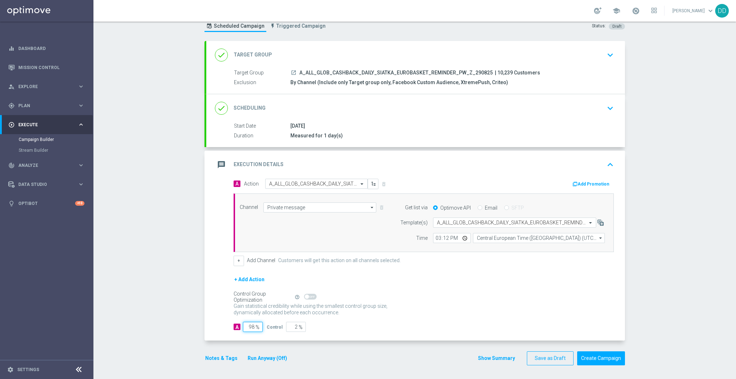
type input "98"
click at [466, 297] on div "Control Group Optimization Self Optimizing Campaign help_outline" at bounding box center [424, 297] width 380 height 8
click at [436, 112] on div "done Scheduling keyboard_arrow_down" at bounding box center [415, 108] width 401 height 14
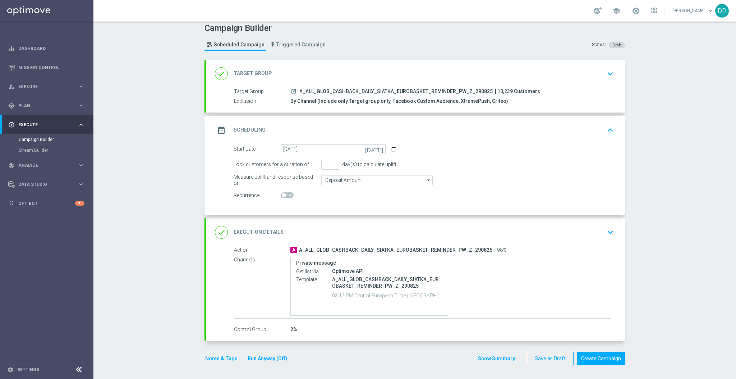
scroll to position [4, 0]
click at [561, 230] on div "done Execution Details keyboard_arrow_down" at bounding box center [415, 233] width 401 height 14
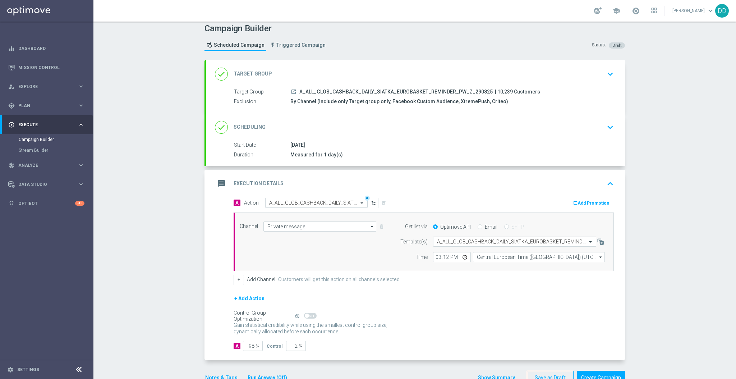
scroll to position [0, 0]
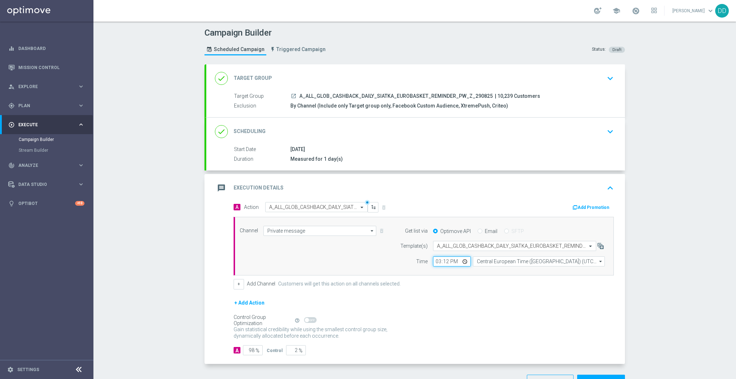
click at [440, 259] on input "15:12" at bounding box center [452, 261] width 38 height 10
type input "15:46"
click at [536, 287] on div "+ Add Channel Customers will get this action on all channels selected." at bounding box center [424, 284] width 380 height 10
click at [556, 134] on div "done Scheduling keyboard_arrow_down" at bounding box center [415, 132] width 401 height 14
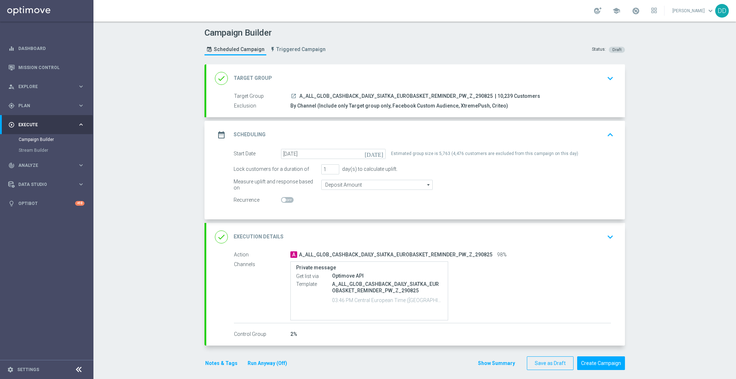
click at [544, 230] on div "done Execution Details keyboard_arrow_down" at bounding box center [415, 237] width 401 height 14
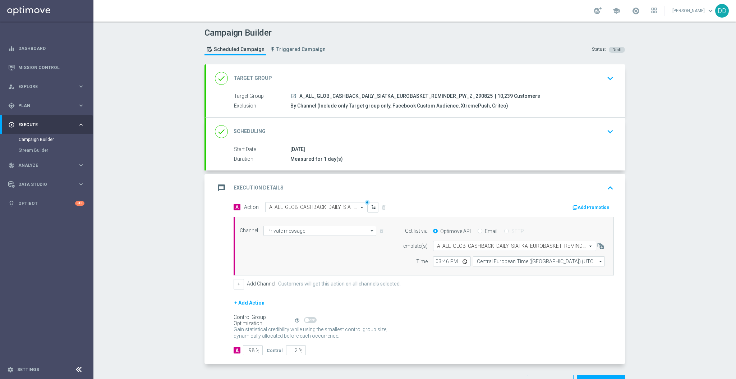
scroll to position [23, 0]
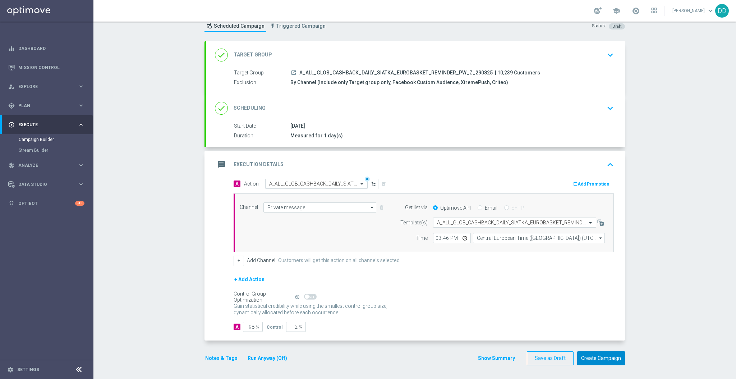
click at [607, 361] on button "Create Campaign" at bounding box center [601, 358] width 48 height 14
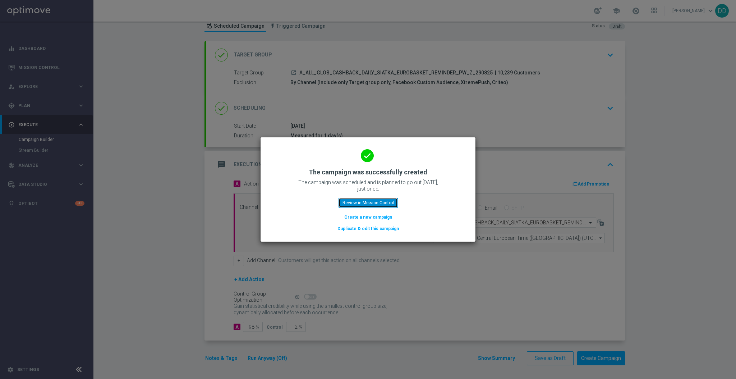
click at [376, 204] on button "Review in Mission Control" at bounding box center [367, 203] width 59 height 10
